Goal: Information Seeking & Learning: Learn about a topic

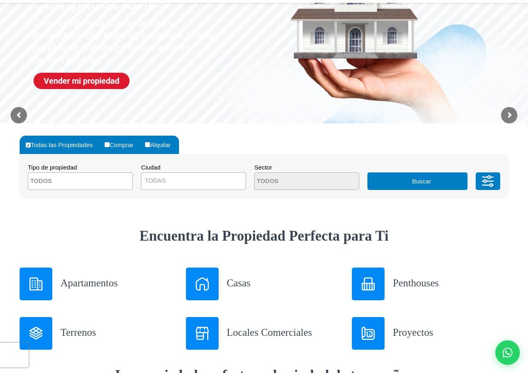
scroll to position [123, 0]
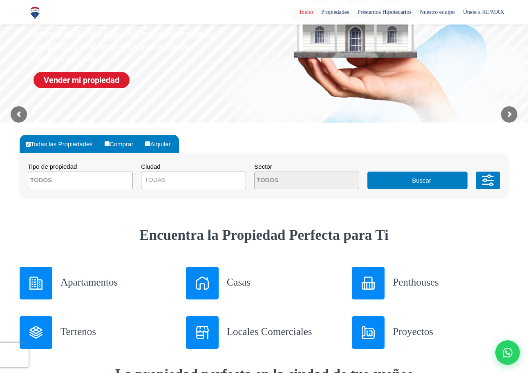
click at [67, 181] on textarea "Search" at bounding box center [67, 181] width 79 height 18
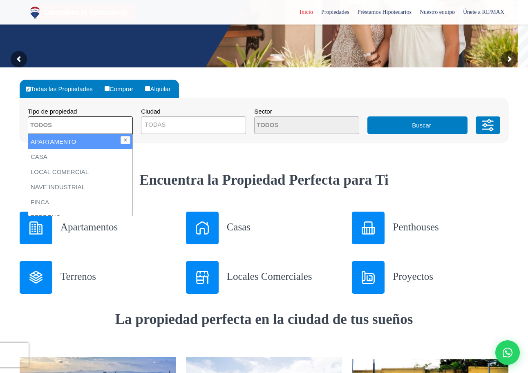
scroll to position [163, 0]
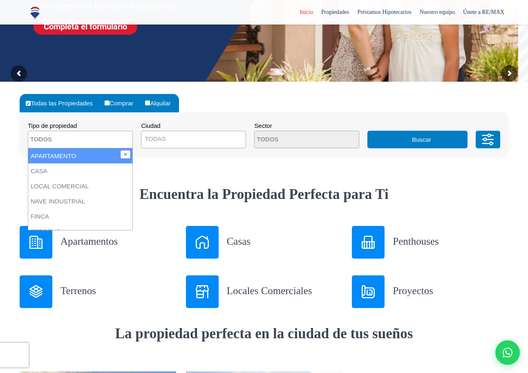
click at [69, 157] on li "APARTAMENTO" at bounding box center [80, 155] width 104 height 15
select select "apartment"
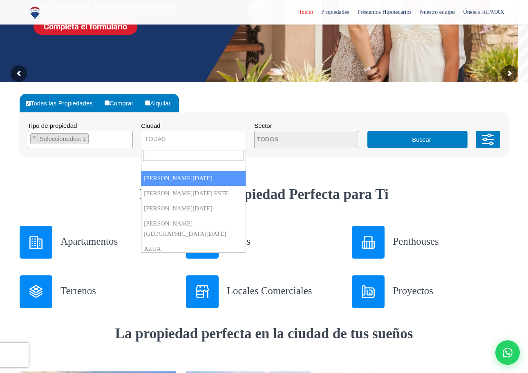
click at [174, 139] on span "TODAS" at bounding box center [193, 138] width 104 height 11
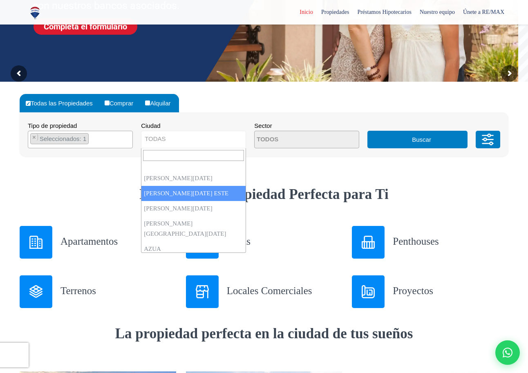
select select "148"
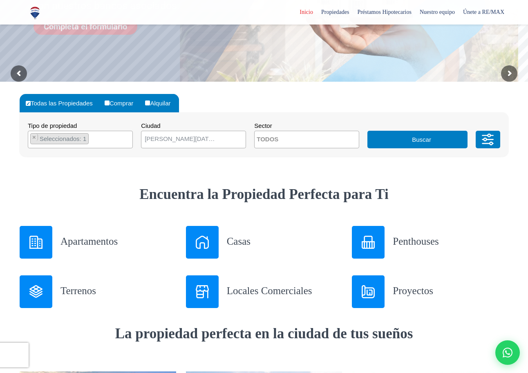
click at [281, 141] on textarea "Search" at bounding box center [294, 140] width 79 height 18
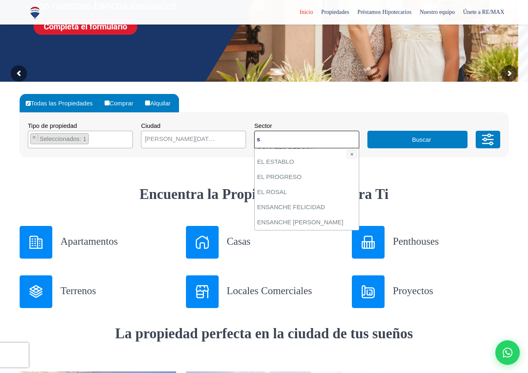
scroll to position [0, 0]
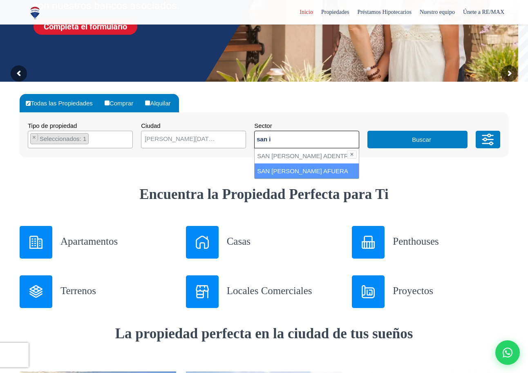
type textarea "san i"
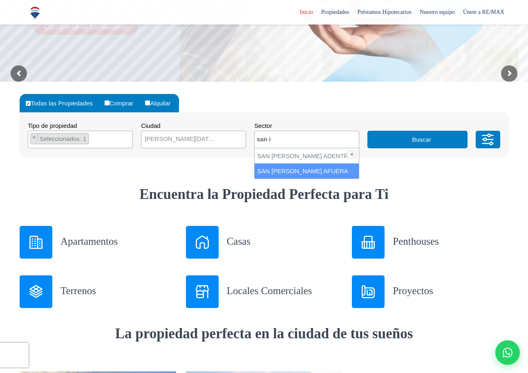
click at [295, 169] on li "SAN [PERSON_NAME] AFUERA" at bounding box center [307, 170] width 104 height 15
select select "13372"
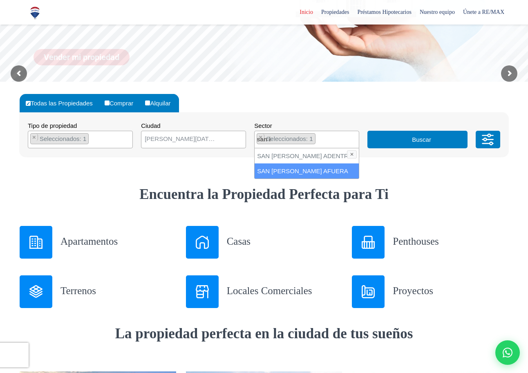
scroll to position [1640, 0]
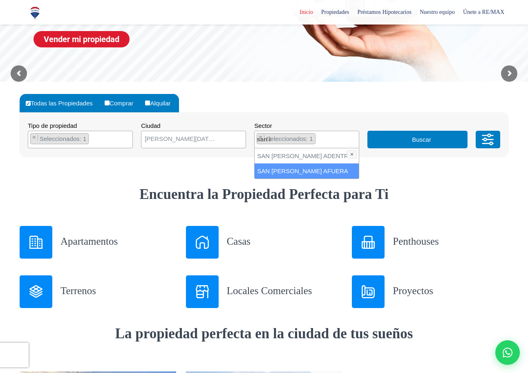
click at [311, 172] on li "SAN [PERSON_NAME] AFUERA" at bounding box center [307, 170] width 104 height 15
click at [307, 170] on li "SAN [PERSON_NAME] AFUERA" at bounding box center [307, 170] width 104 height 15
select select "13372"
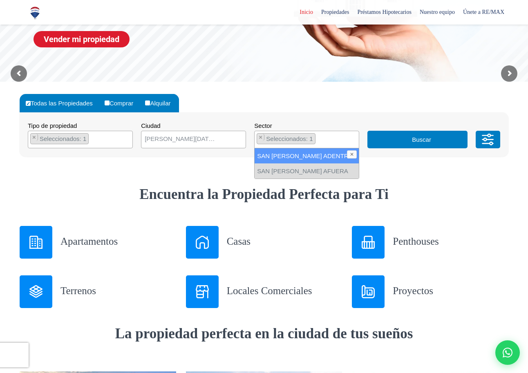
click at [427, 139] on button "Buscar" at bounding box center [417, 140] width 100 height 18
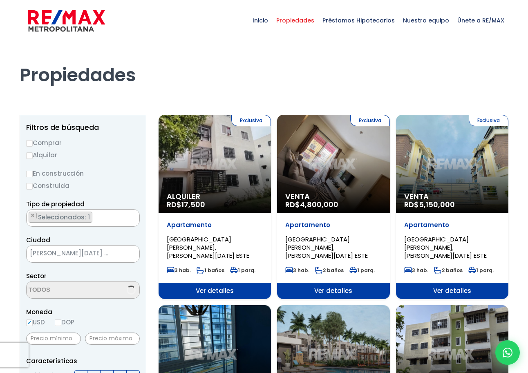
scroll to position [2096, 0]
select select "13372"
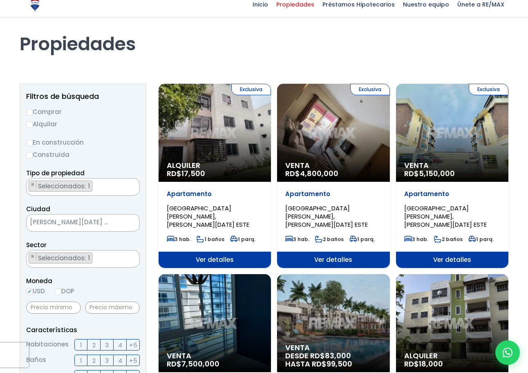
scroll to position [82, 0]
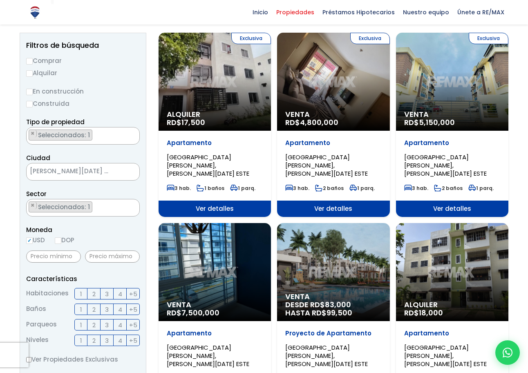
click at [29, 60] on input "Comprar" at bounding box center [29, 61] width 7 height 7
radio input "true"
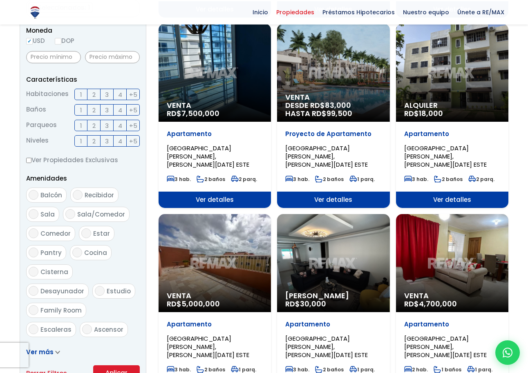
scroll to position [286, 0]
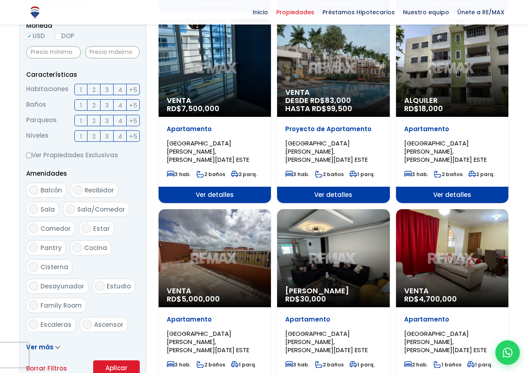
click at [108, 89] on span "3" at bounding box center [107, 90] width 4 height 10
click at [0, 0] on input "3" at bounding box center [0, 0] width 0 height 0
click at [82, 106] on span "1" at bounding box center [81, 105] width 2 height 10
click at [0, 0] on input "1" at bounding box center [0, 0] width 0 height 0
click at [94, 122] on span "2" at bounding box center [93, 121] width 3 height 10
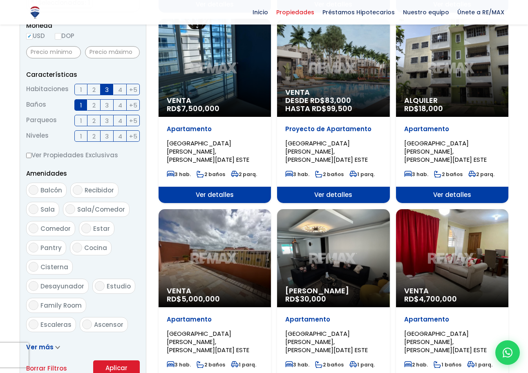
click at [0, 0] on input "2" at bounding box center [0, 0] width 0 height 0
click at [82, 136] on label "1" at bounding box center [80, 135] width 13 height 11
click at [0, 0] on input "1" at bounding box center [0, 0] width 0 height 0
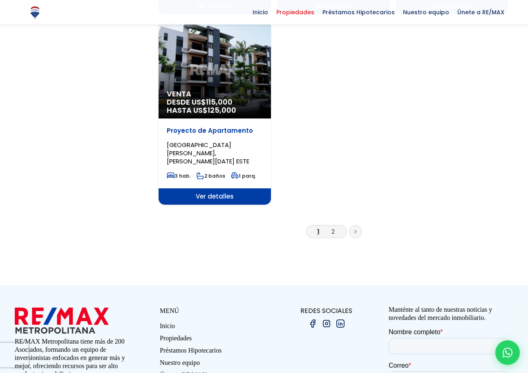
scroll to position [1063, 0]
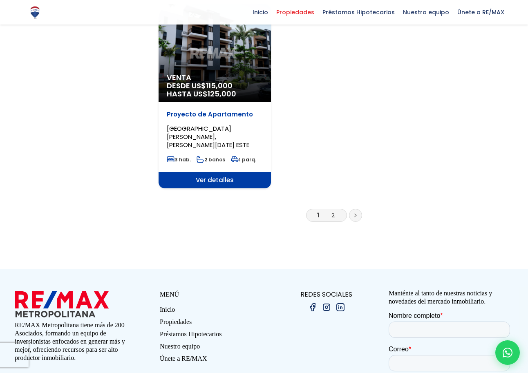
click at [333, 211] on link "2" at bounding box center [332, 215] width 3 height 9
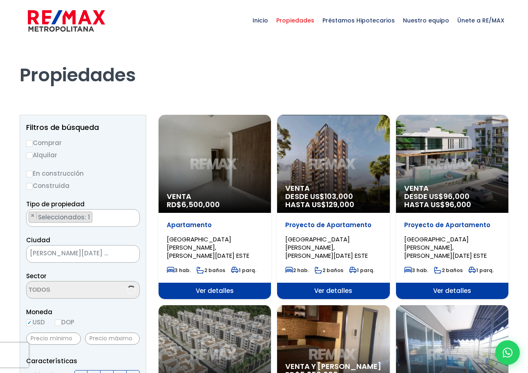
select select "13372"
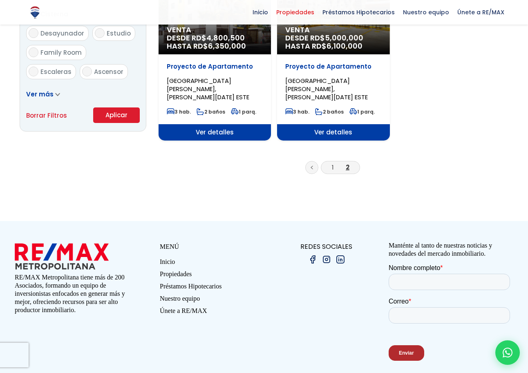
scroll to position [544, 0]
